Goal: Task Accomplishment & Management: Manage account settings

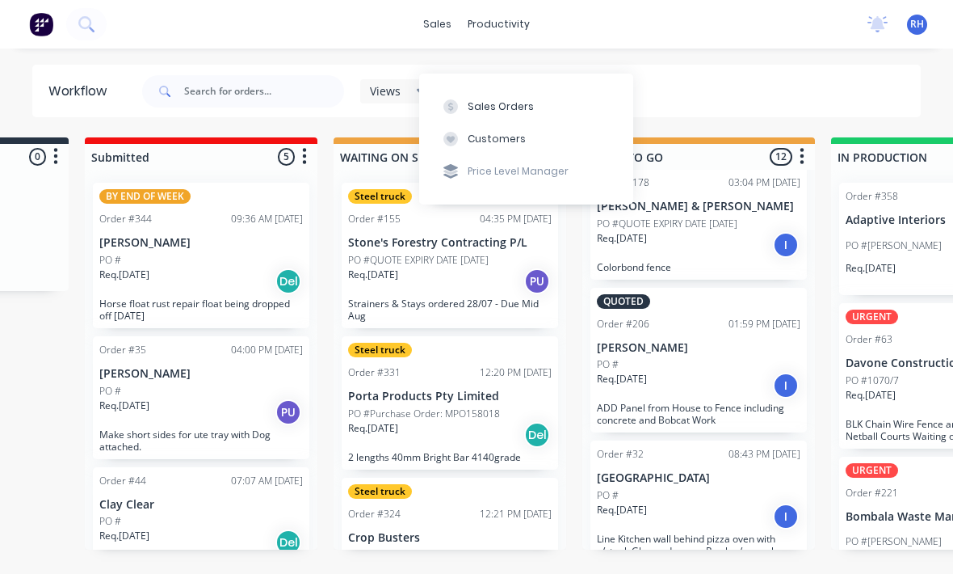
click at [547, 90] on button "Sales Orders" at bounding box center [526, 106] width 214 height 32
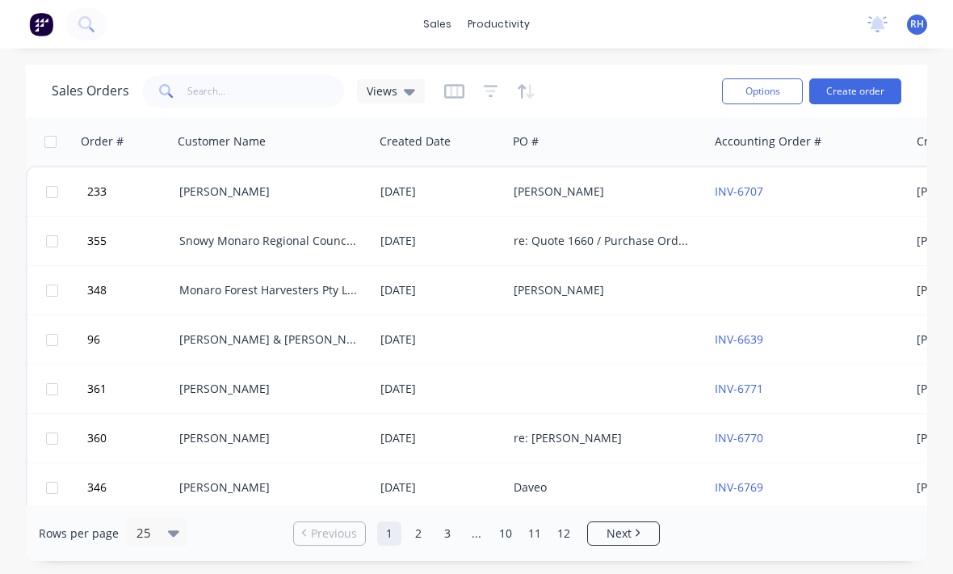
click at [863, 78] on button "Create order" at bounding box center [856, 91] width 92 height 26
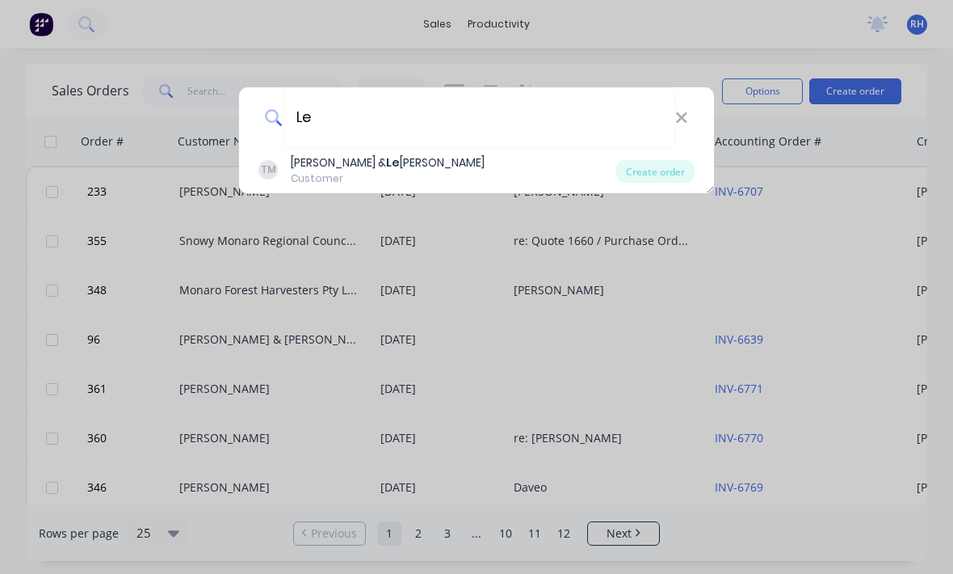
type input "L"
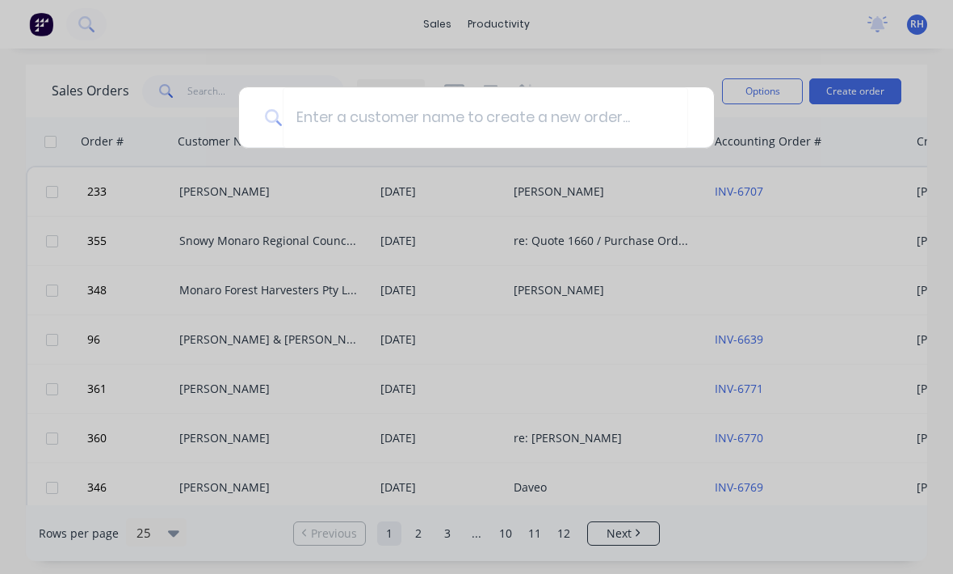
type input "P"
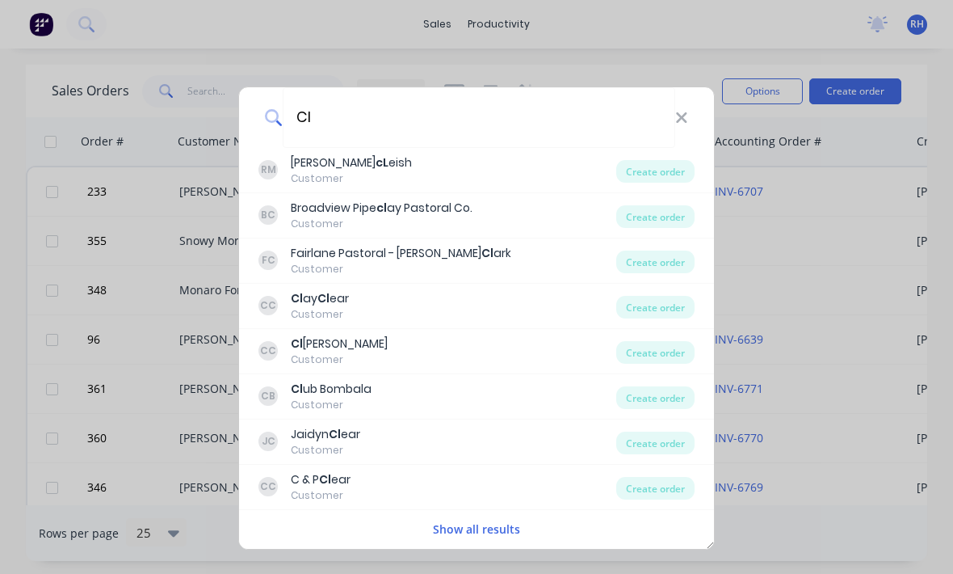
type input "C"
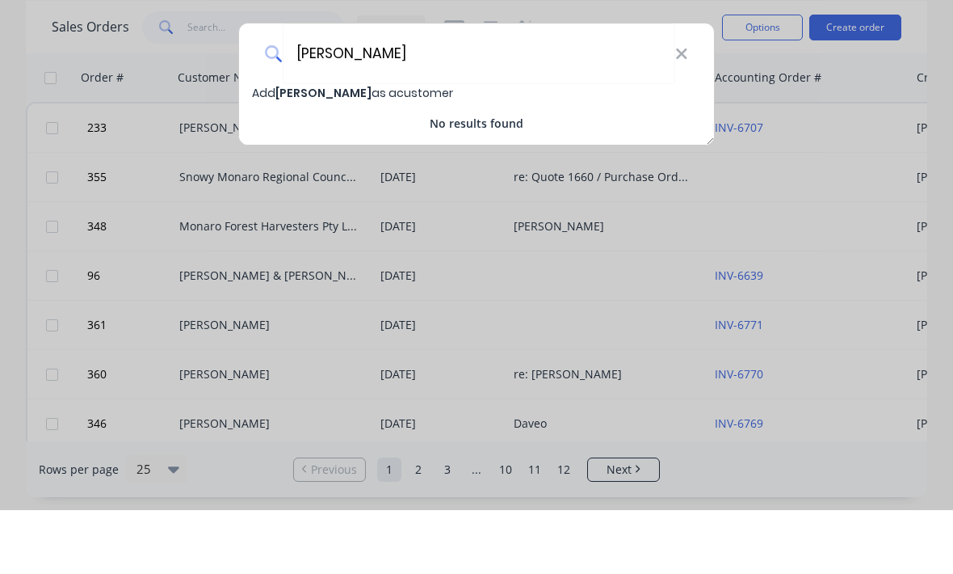
type input "Hill"
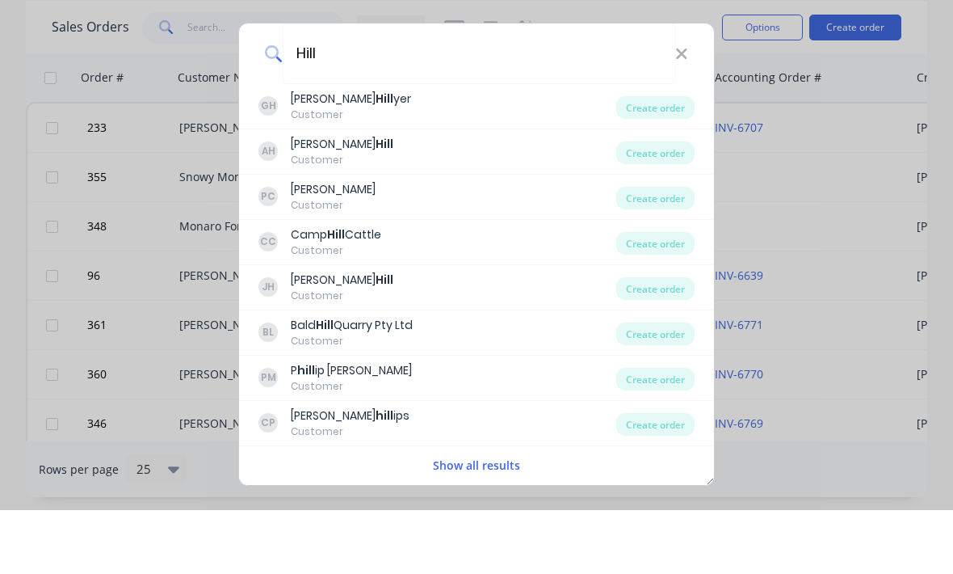
click at [271, 160] on div "GH" at bounding box center [268, 169] width 19 height 19
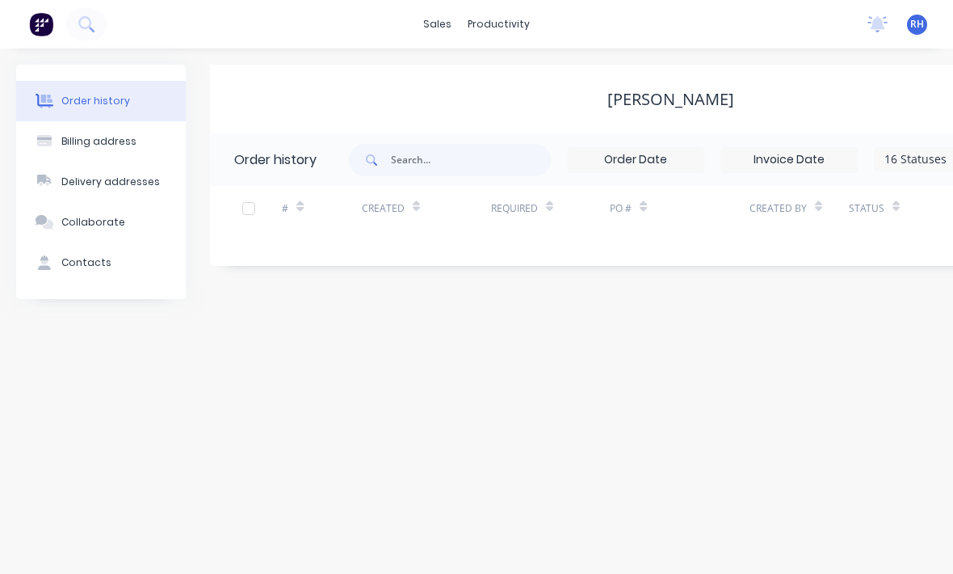
click at [63, 89] on button "Order history" at bounding box center [101, 101] width 170 height 40
click at [66, 162] on button "Delivery addresses" at bounding box center [101, 182] width 170 height 40
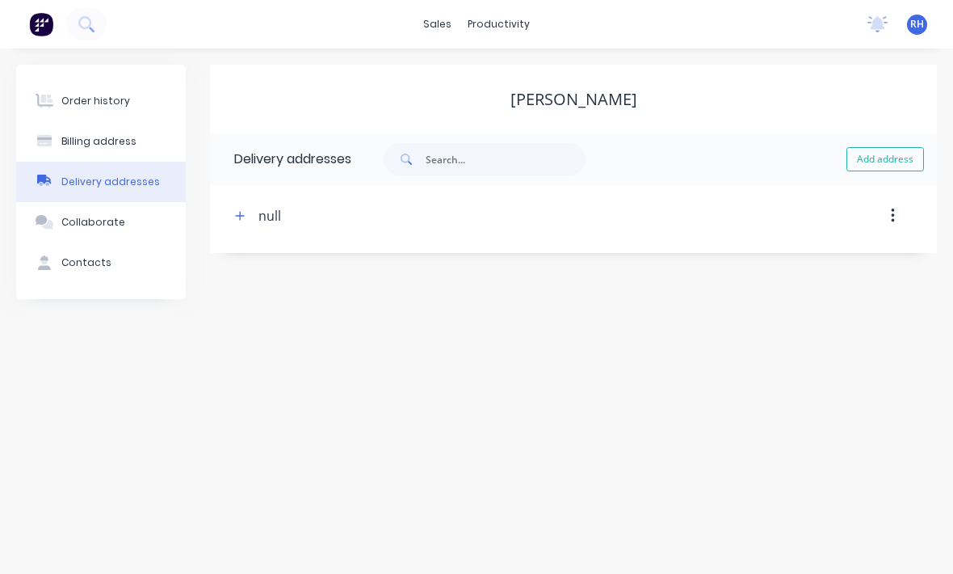
click at [61, 144] on div "Billing address" at bounding box center [98, 141] width 75 height 15
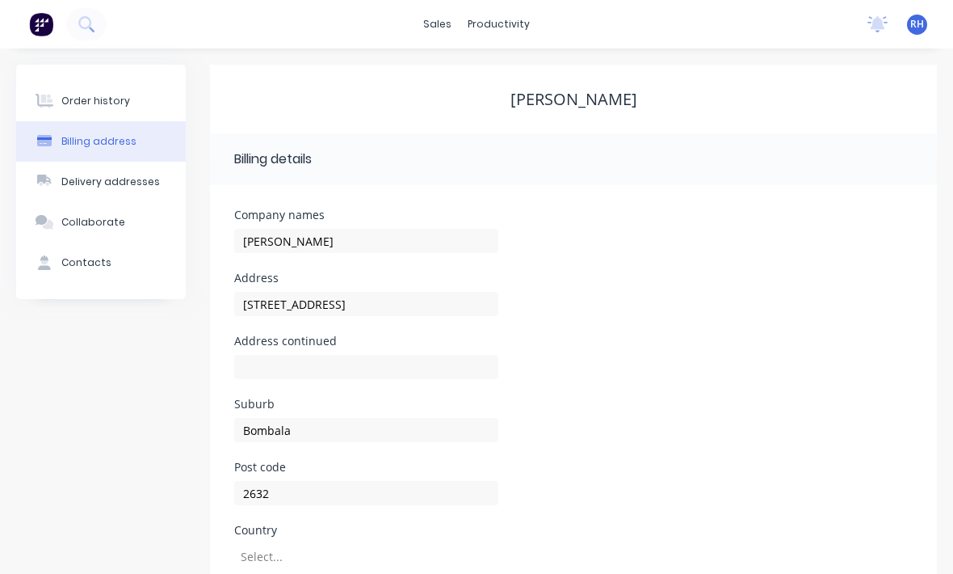
click at [64, 103] on div "Order history" at bounding box center [95, 101] width 69 height 15
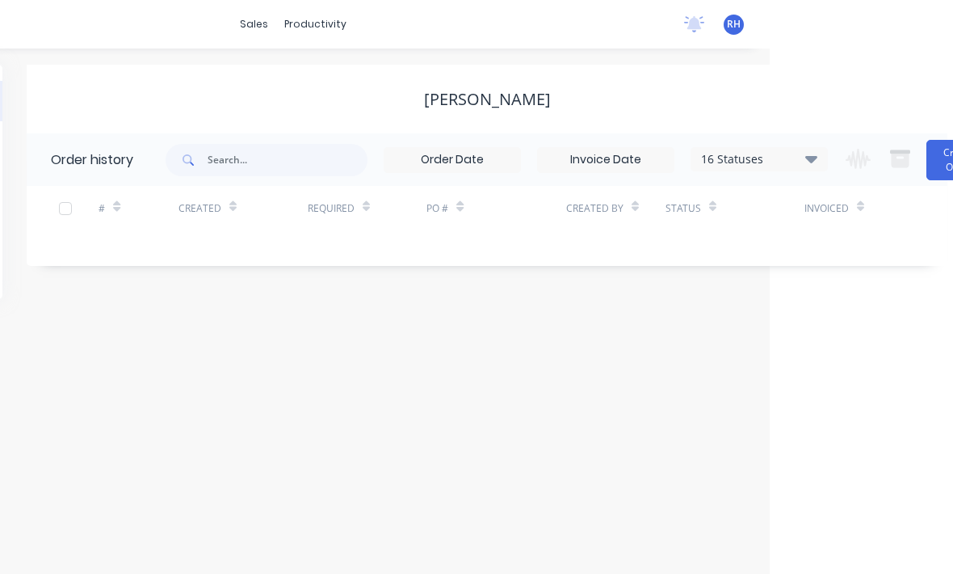
scroll to position [0, 183]
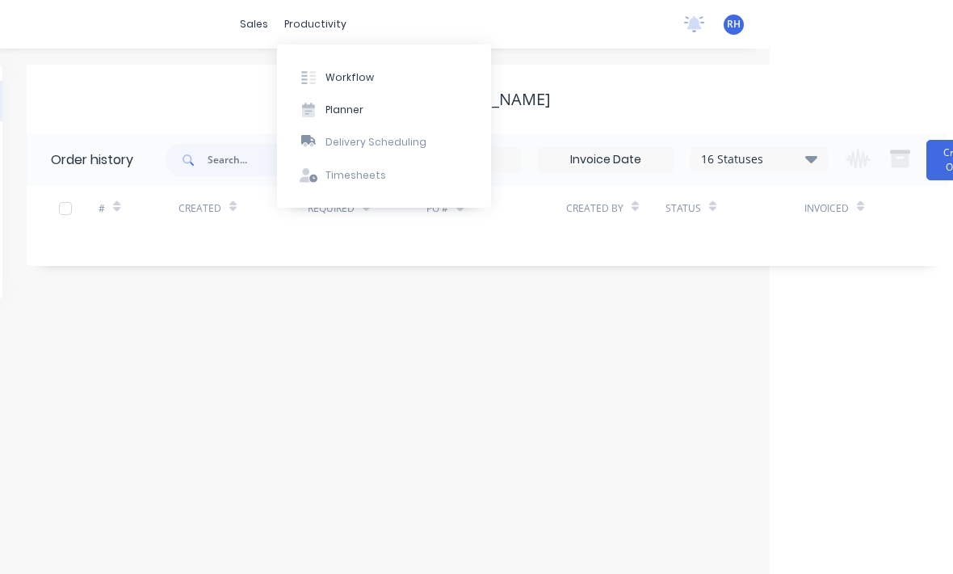
click at [379, 82] on button "Workflow" at bounding box center [384, 77] width 214 height 32
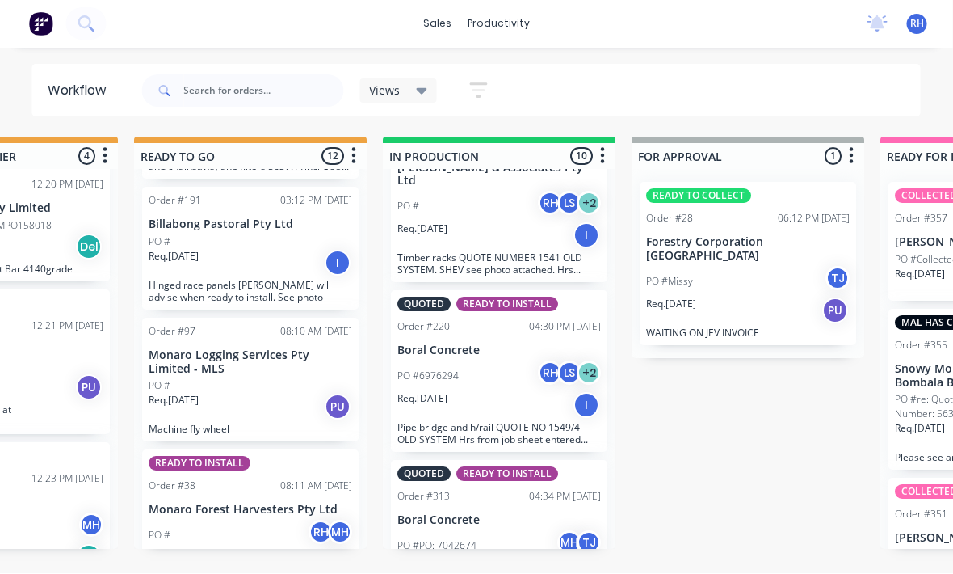
scroll to position [29, 647]
